Goal: Task Accomplishment & Management: Manage account settings

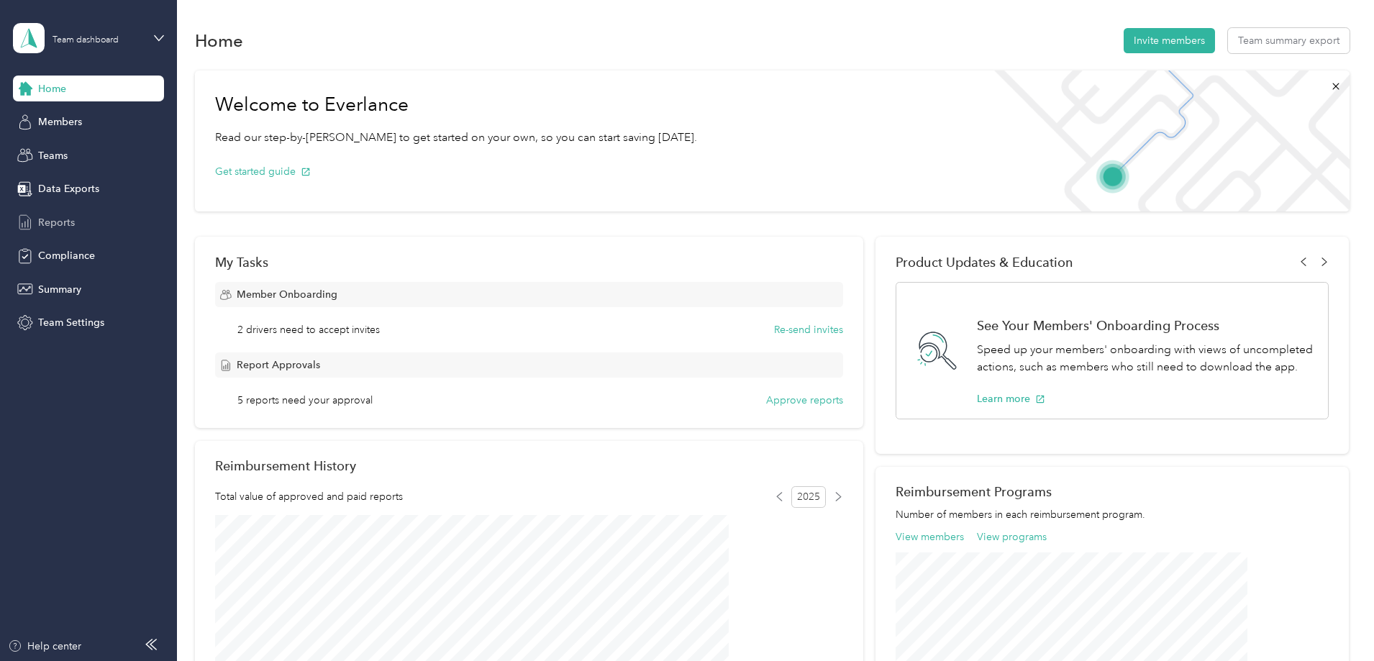
click at [58, 212] on div "Reports" at bounding box center [88, 222] width 151 height 26
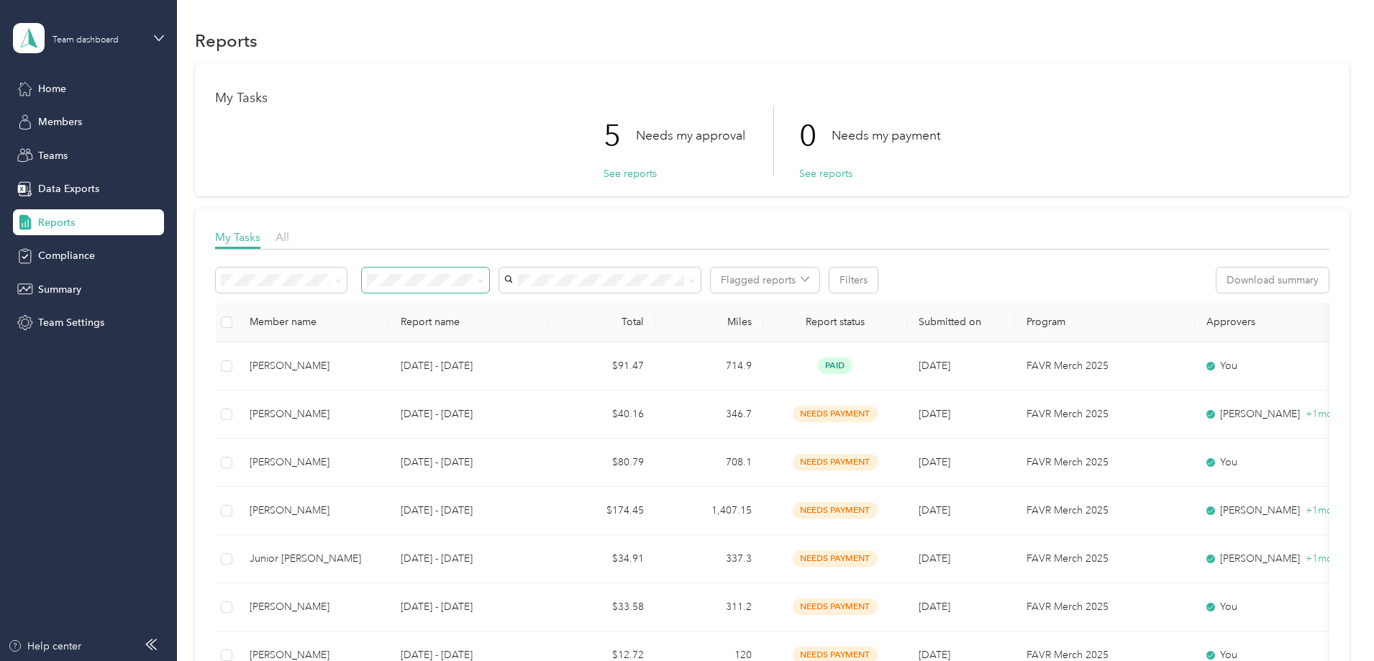
click at [489, 281] on span at bounding box center [425, 280] width 127 height 25
click at [483, 281] on icon at bounding box center [480, 280] width 4 height 3
click at [507, 343] on ol "All Needs my approval Needs my payment Approved by me Rejected by me Paid by me" at bounding box center [521, 369] width 127 height 151
click at [489, 276] on span at bounding box center [425, 280] width 127 height 25
click at [484, 278] on icon at bounding box center [481, 281] width 6 height 6
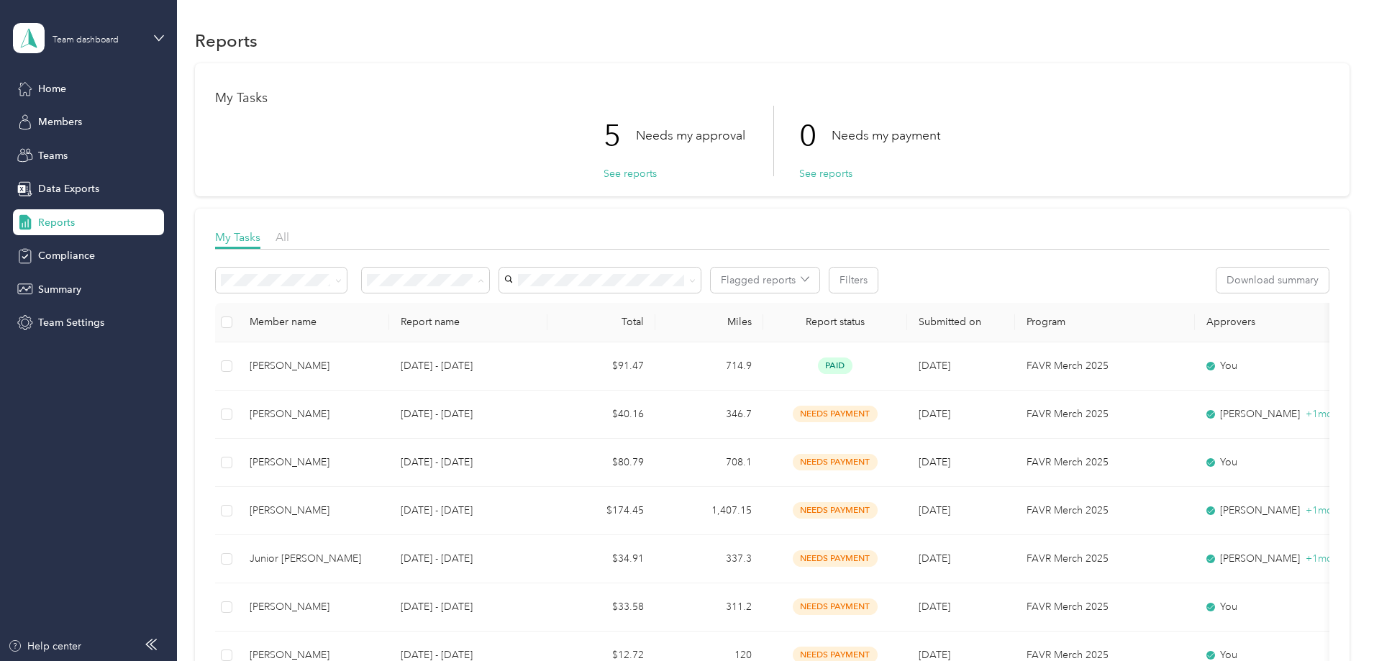
click at [513, 340] on li "Needs my approval" at bounding box center [521, 331] width 127 height 25
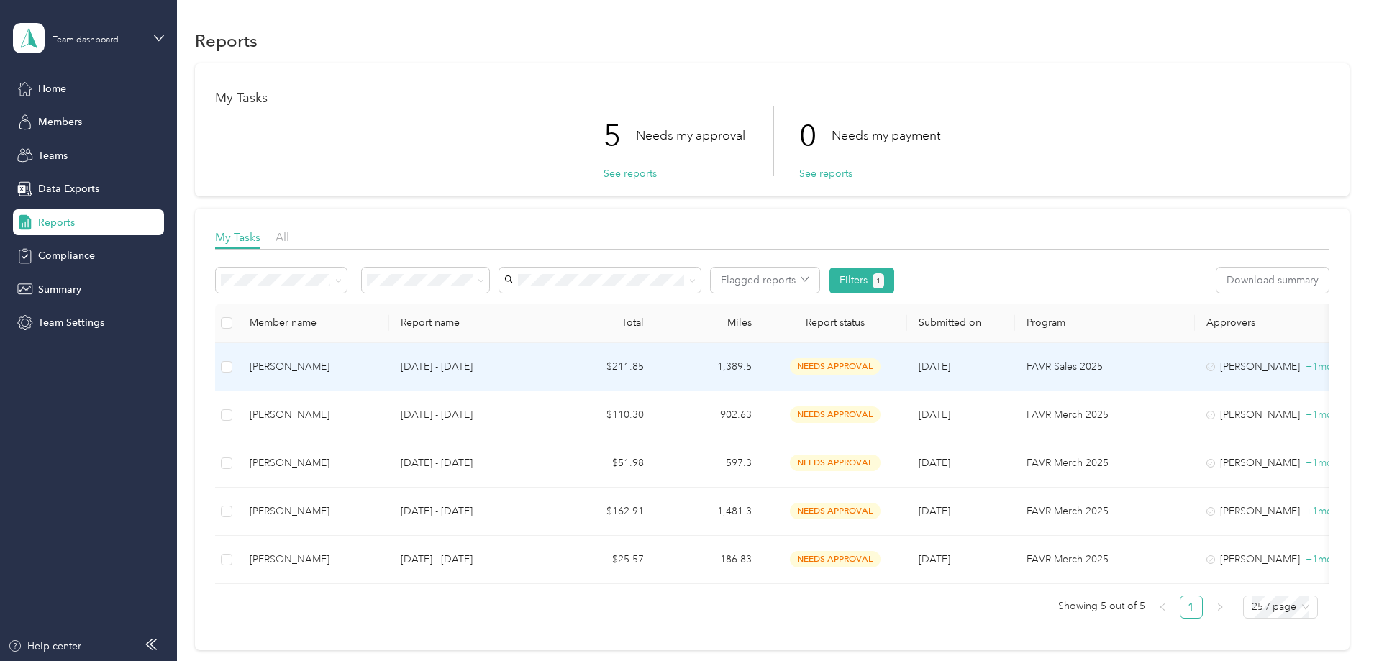
click at [238, 352] on td at bounding box center [226, 367] width 23 height 48
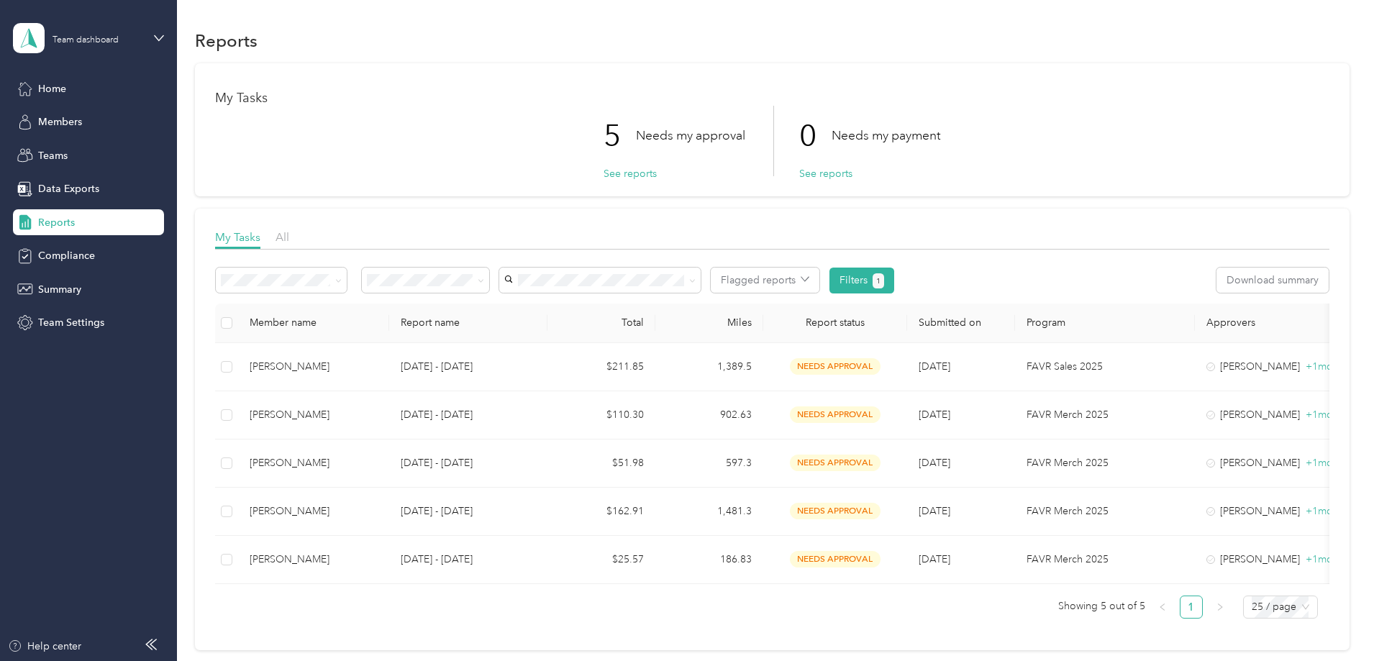
click at [238, 314] on th at bounding box center [226, 324] width 23 height 40
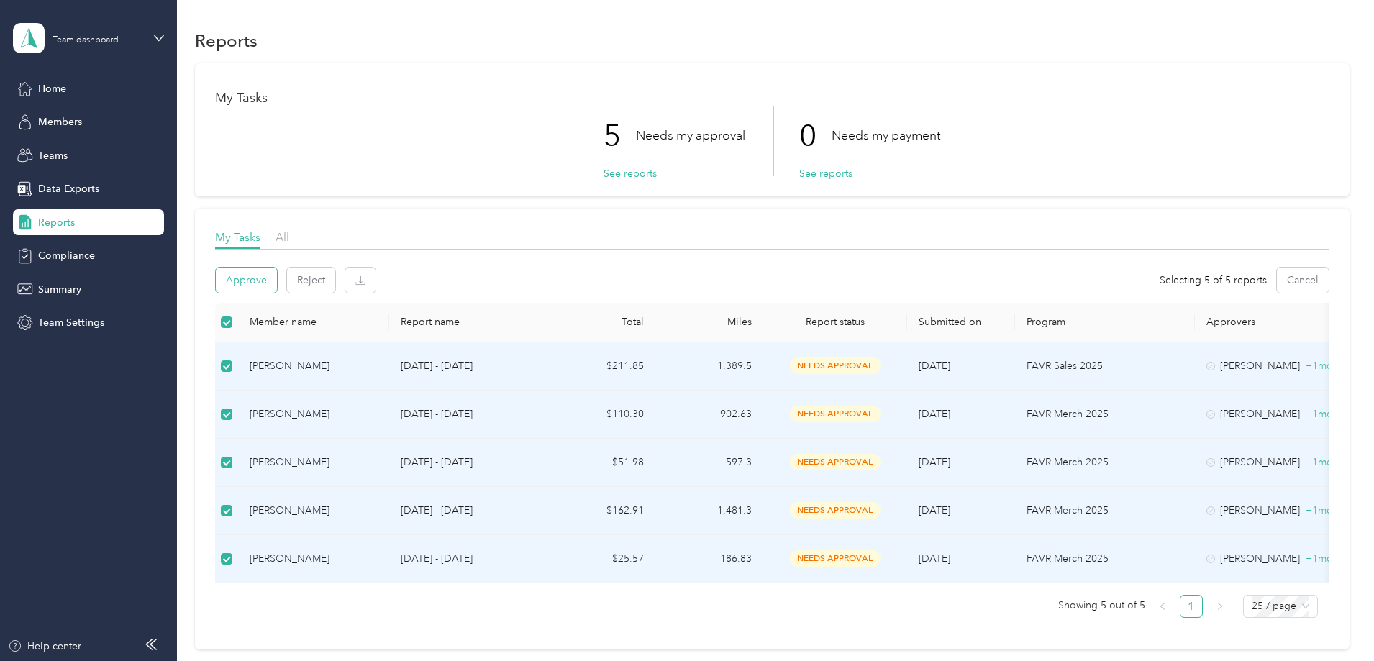
click at [277, 280] on button "Approve" at bounding box center [246, 280] width 61 height 25
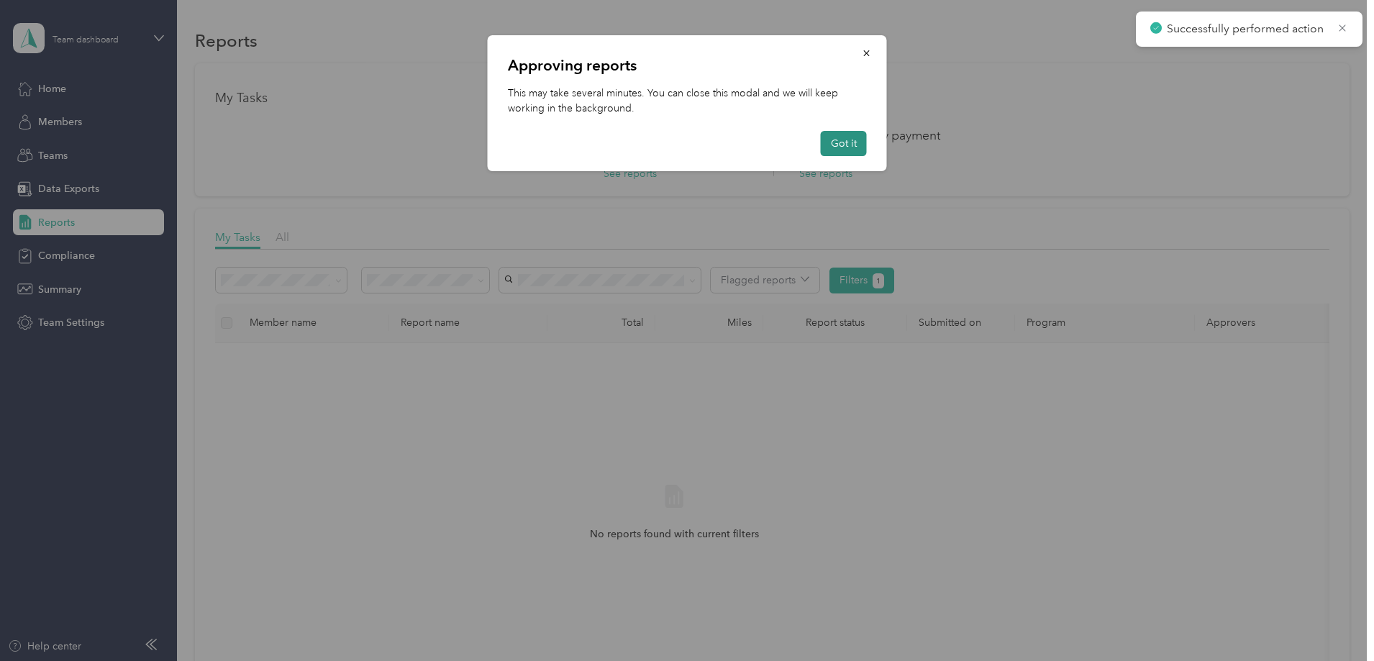
click at [841, 142] on button "Got it" at bounding box center [844, 143] width 46 height 25
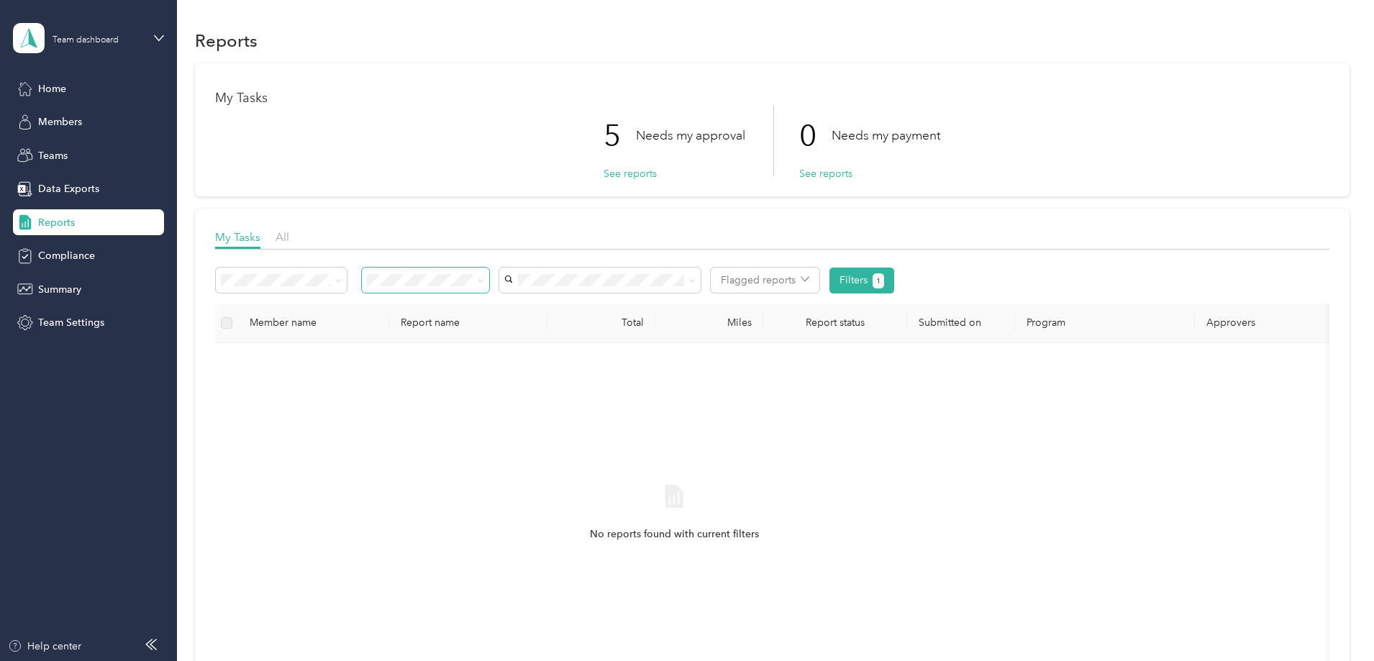
click at [484, 279] on icon at bounding box center [481, 281] width 6 height 6
click at [527, 313] on li "All" at bounding box center [521, 306] width 127 height 25
